Goal: Task Accomplishment & Management: Use online tool/utility

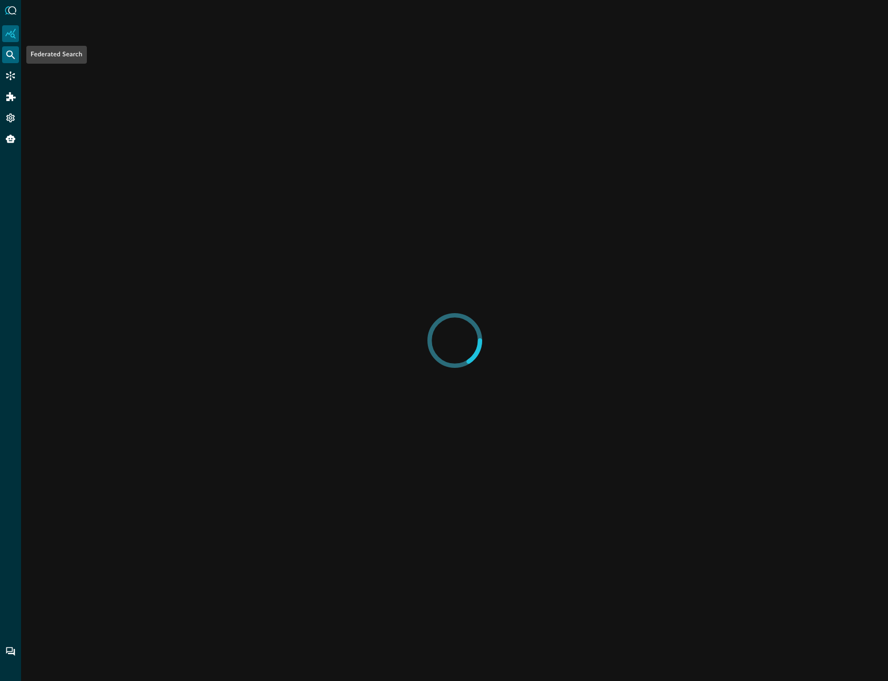
click at [13, 56] on icon "Federated Search" at bounding box center [10, 54] width 11 height 11
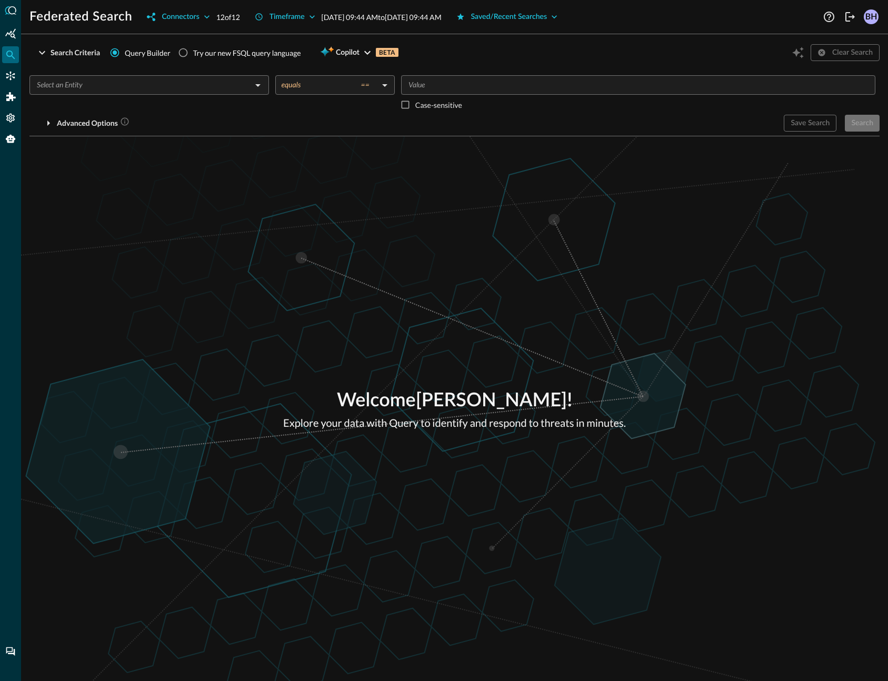
click at [8, 48] on div "Federated Search" at bounding box center [10, 54] width 17 height 17
